Goal: Transaction & Acquisition: Purchase product/service

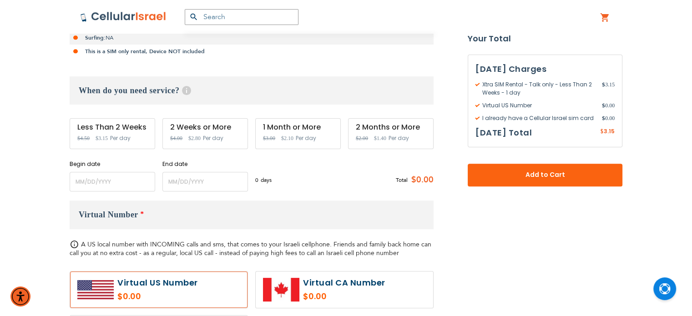
scroll to position [269, 0]
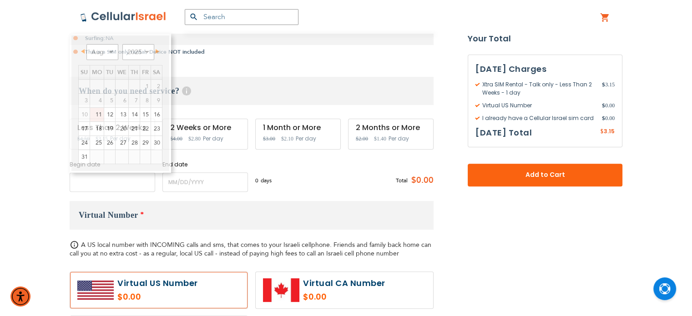
click at [122, 185] on input "name" at bounding box center [113, 182] width 86 height 20
click at [120, 112] on link "13" at bounding box center [122, 115] width 13 height 14
type input "[DATE]"
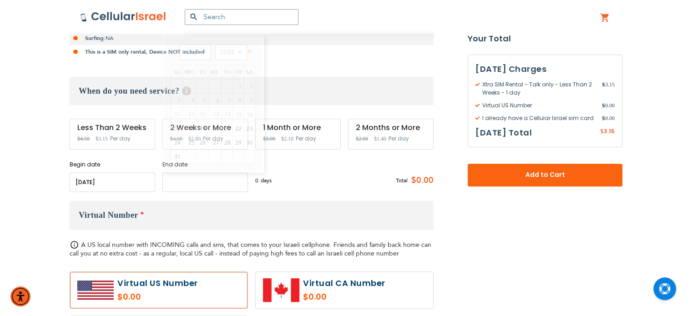
click at [179, 176] on input "name" at bounding box center [205, 182] width 86 height 20
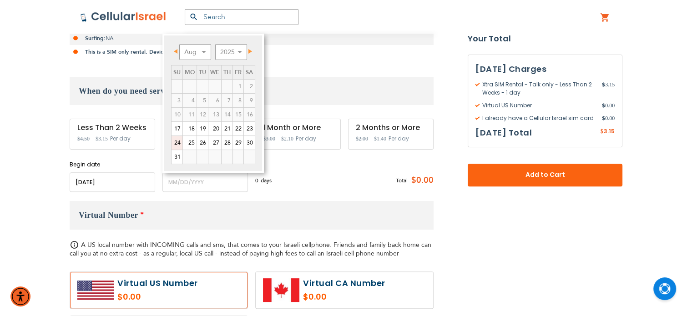
click at [174, 140] on link "24" at bounding box center [177, 143] width 11 height 14
type input "[DATE]"
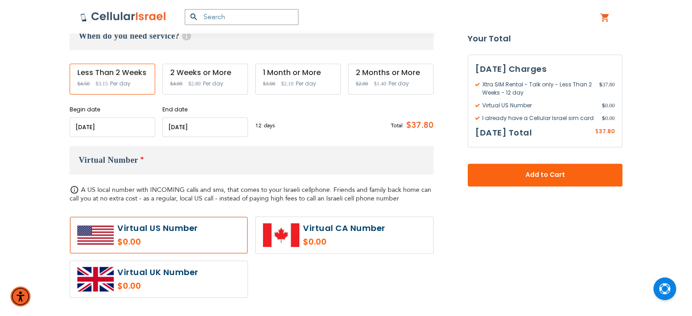
scroll to position [324, 0]
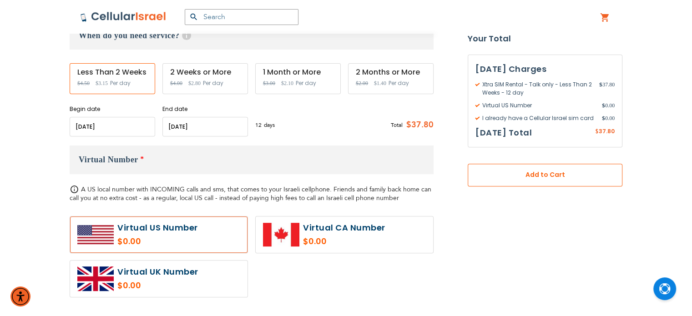
click at [530, 178] on span "Add to Cart" at bounding box center [545, 176] width 95 height 10
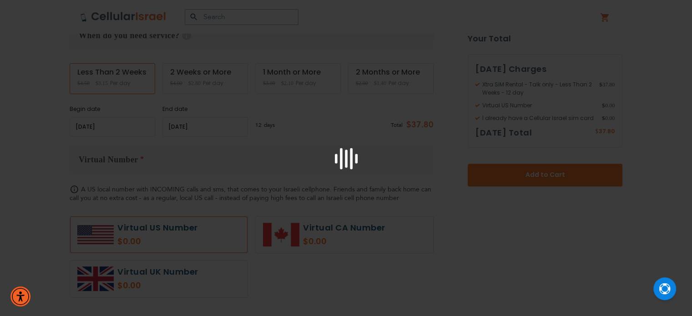
click at [43, 109] on div at bounding box center [346, 158] width 692 height 316
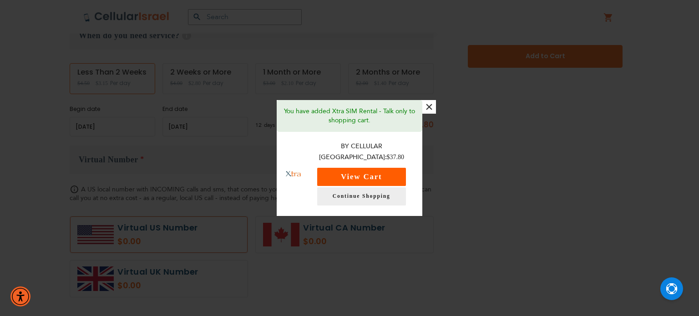
click at [349, 171] on button "View Cart" at bounding box center [361, 177] width 89 height 18
